Goal: Register for event/course

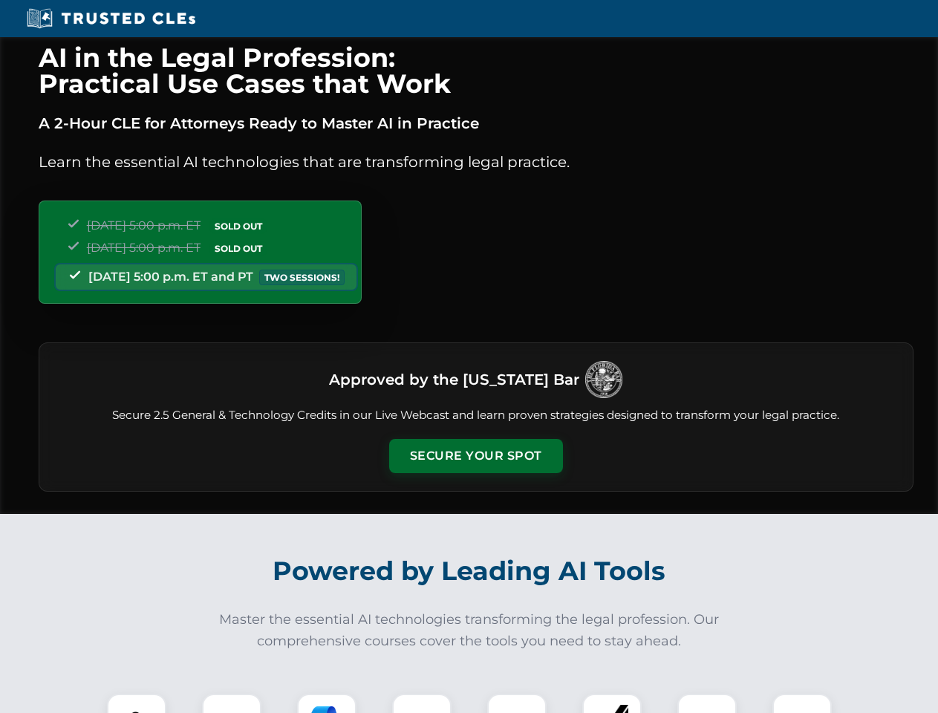
click at [475, 456] on button "Secure Your Spot" at bounding box center [476, 456] width 174 height 34
click at [137, 703] on img at bounding box center [136, 722] width 43 height 43
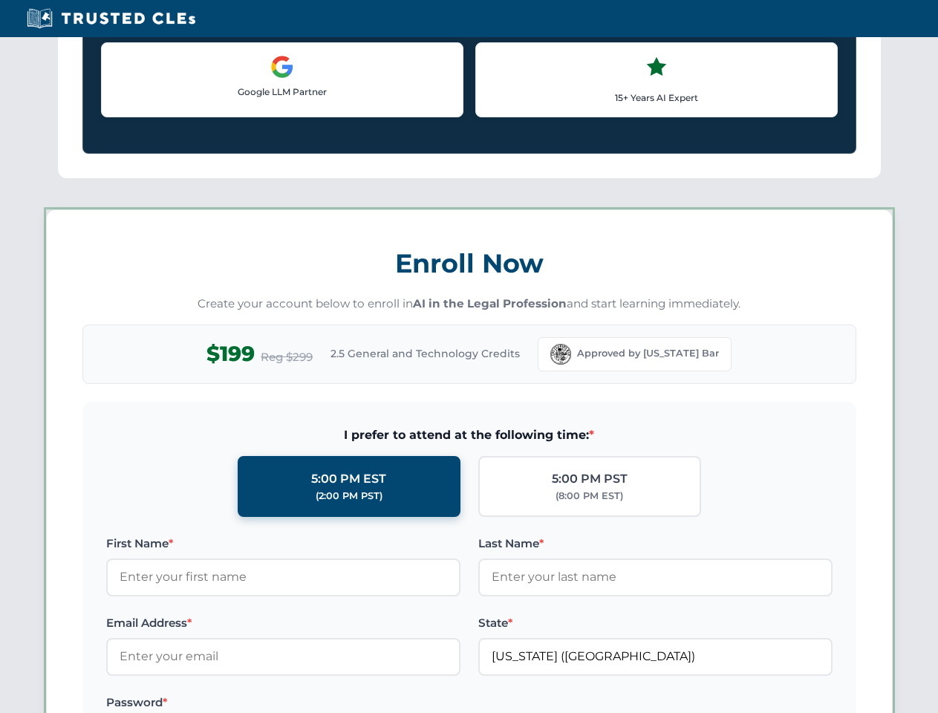
click at [327, 703] on label "Password *" at bounding box center [283, 702] width 354 height 18
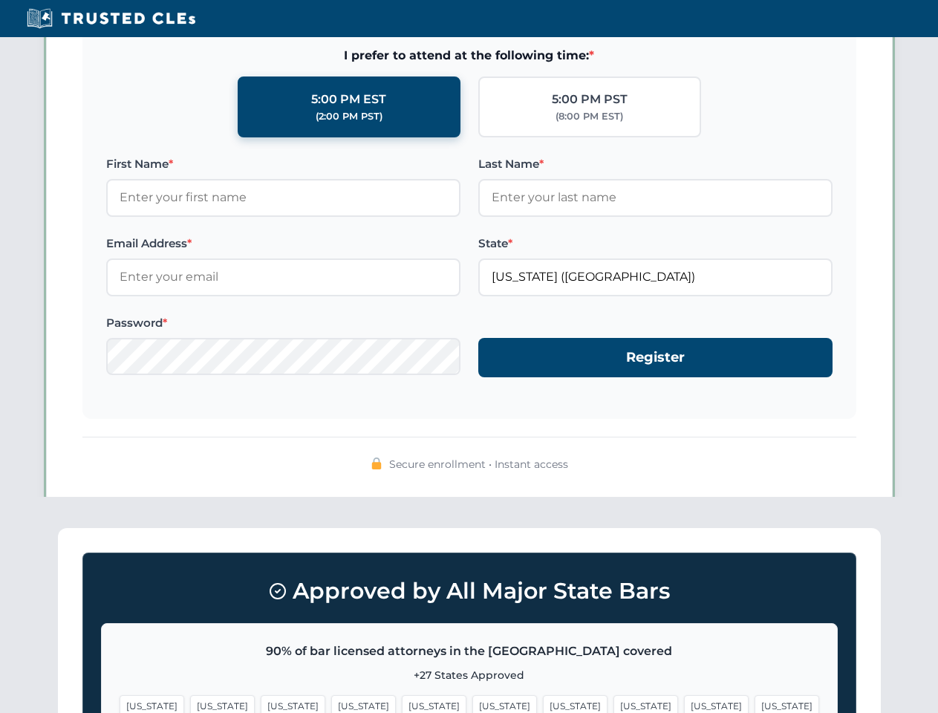
click at [684, 703] on span "[US_STATE]" at bounding box center [716, 706] width 65 height 22
